Goal: Task Accomplishment & Management: Use online tool/utility

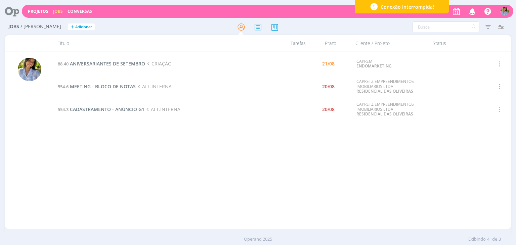
click at [126, 64] on span "ANIVERSARIANTES DE SETEMBRO" at bounding box center [107, 64] width 75 height 6
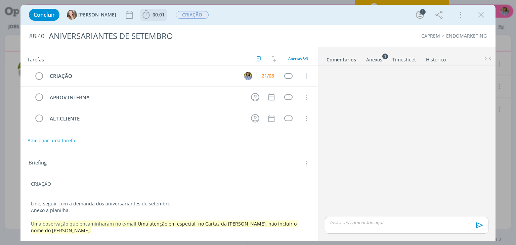
click at [141, 20] on span "00:01 Iniciar Apontar Data * [DATE] Horas * 00:00 Tarefa Selecione a tarefa Des…" at bounding box center [154, 15] width 26 height 12
click at [153, 13] on span "00:01" at bounding box center [159, 14] width 12 height 6
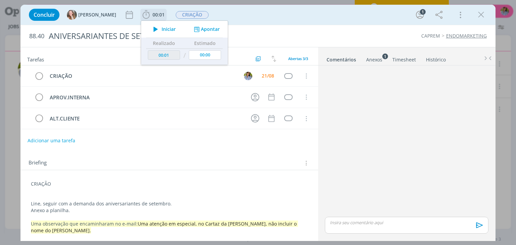
click at [162, 30] on span "Iniciar" at bounding box center [169, 29] width 14 height 5
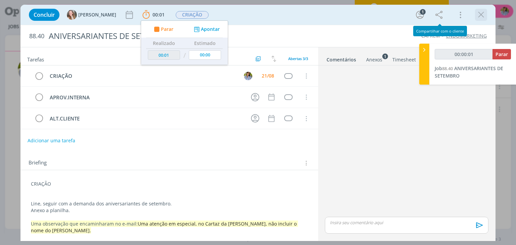
click at [477, 15] on icon "dialog" at bounding box center [481, 15] width 10 height 10
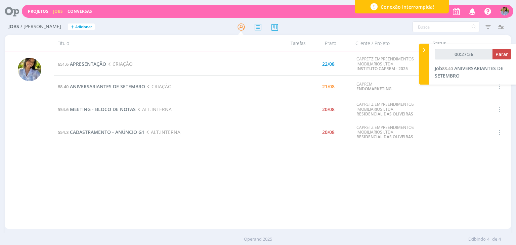
type input "00:28:36"
